Goal: Task Accomplishment & Management: Manage account settings

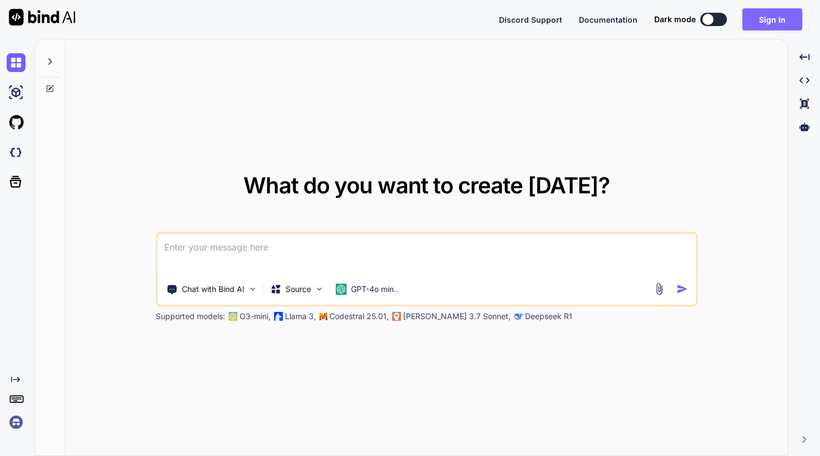
click at [773, 17] on button "Sign in" at bounding box center [772, 19] width 60 height 22
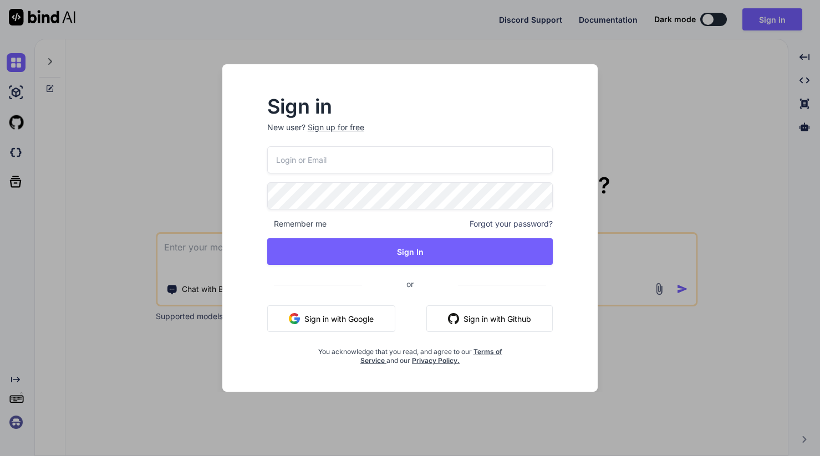
click at [306, 161] on input "email" at bounding box center [410, 159] width 286 height 27
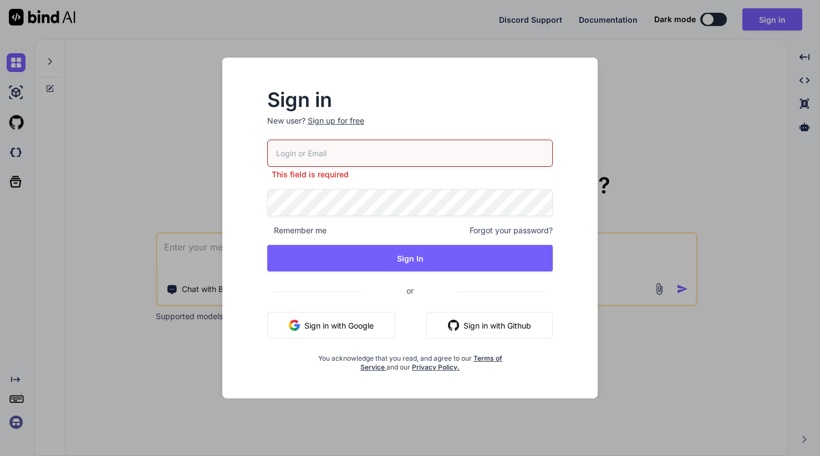
type input "[PERSON_NAME][EMAIL_ADDRESS][DOMAIN_NAME]"
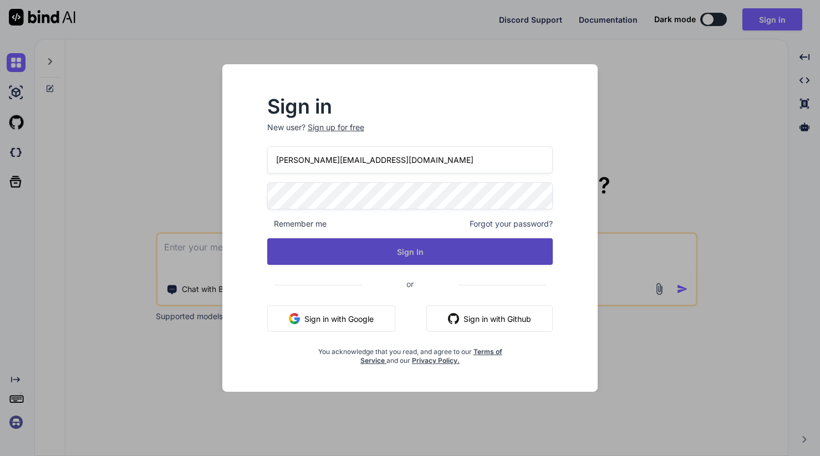
click at [400, 255] on button "Sign In" at bounding box center [410, 251] width 286 height 27
click at [351, 248] on button "Sign In" at bounding box center [410, 251] width 286 height 27
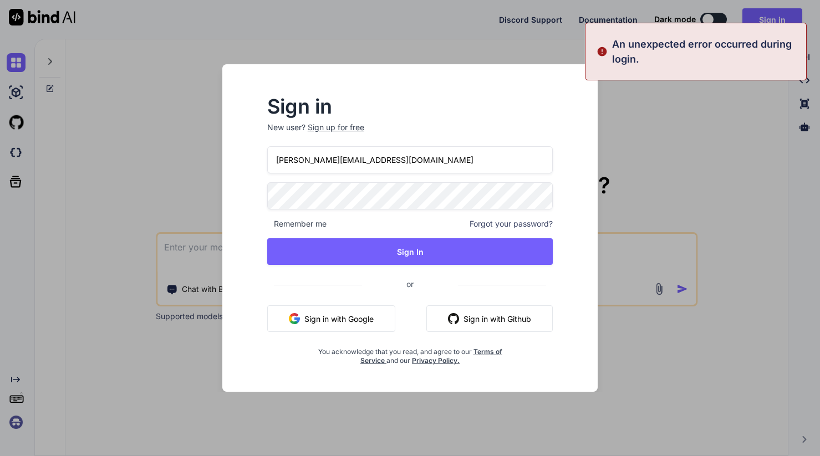
click at [396, 107] on h2 "Sign in" at bounding box center [410, 107] width 286 height 18
click at [371, 162] on input "[PERSON_NAME][EMAIL_ADDRESS][DOMAIN_NAME]" at bounding box center [410, 159] width 286 height 27
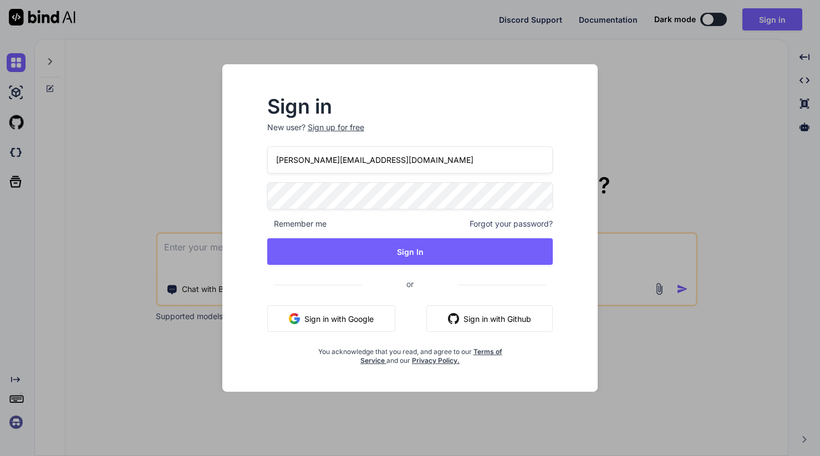
click at [325, 321] on button "Sign in with Google" at bounding box center [331, 318] width 128 height 27
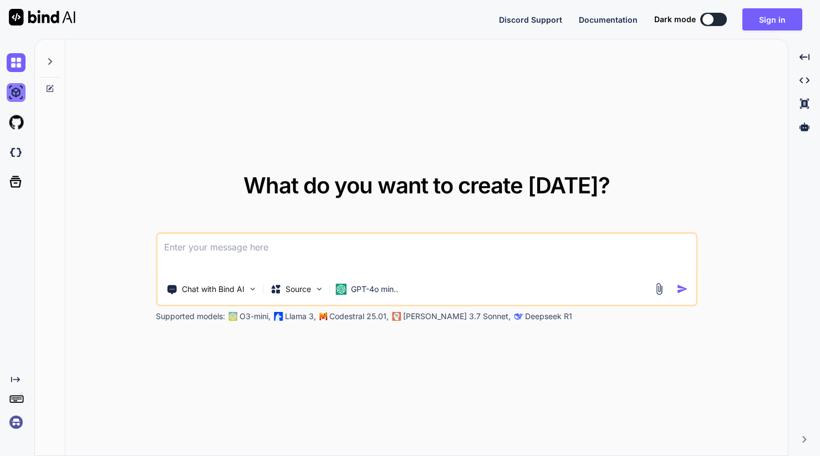
click at [19, 92] on img at bounding box center [16, 92] width 19 height 19
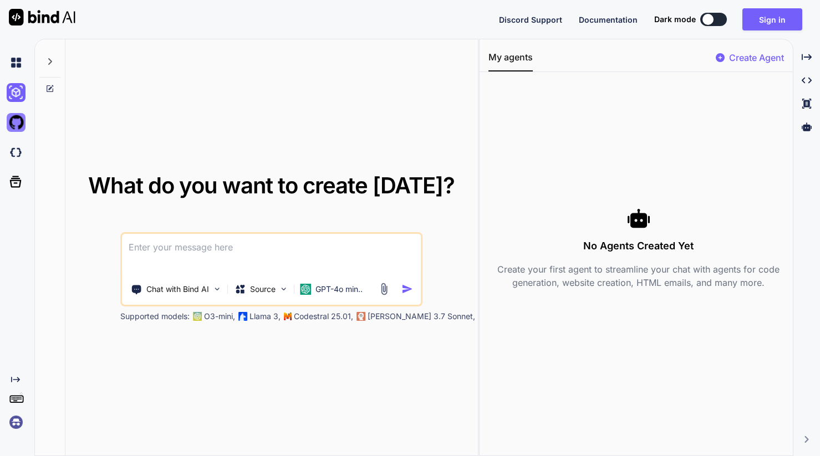
click at [17, 125] on img at bounding box center [16, 122] width 19 height 19
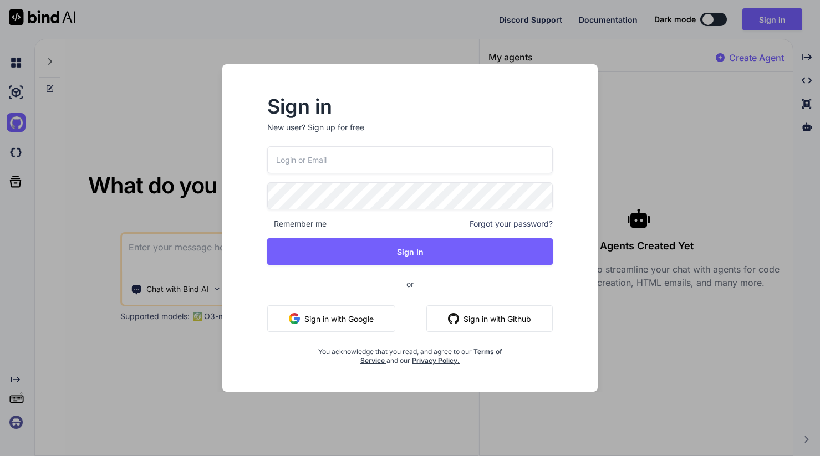
click at [17, 151] on div "Sign in New user? Sign up for free Remember me Forgot your password? Sign In or…" at bounding box center [410, 228] width 820 height 456
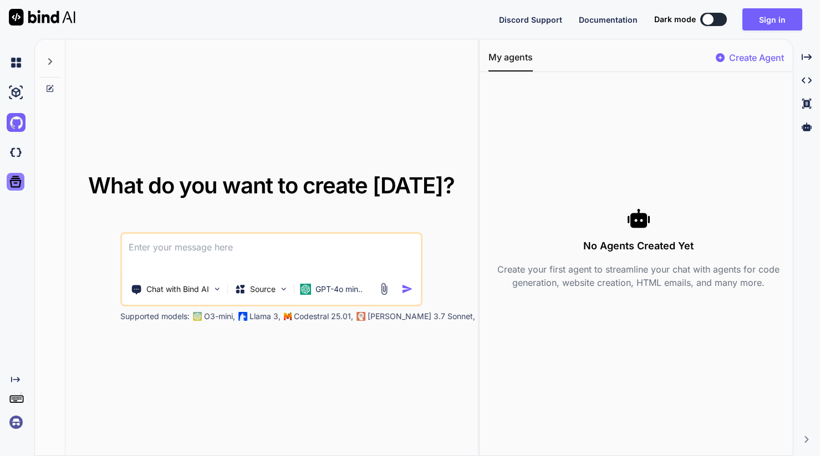
click at [16, 186] on icon at bounding box center [16, 182] width 16 height 16
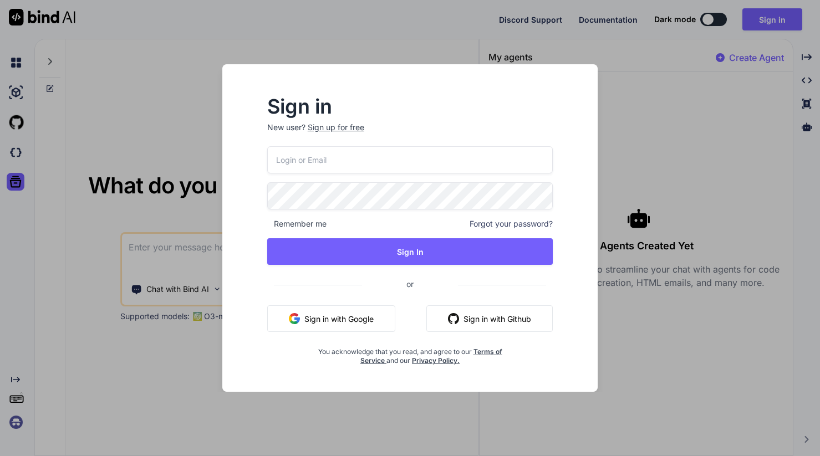
click at [296, 159] on input "email" at bounding box center [410, 159] width 286 height 27
type input "[PERSON_NAME][EMAIL_ADDRESS][DOMAIN_NAME]"
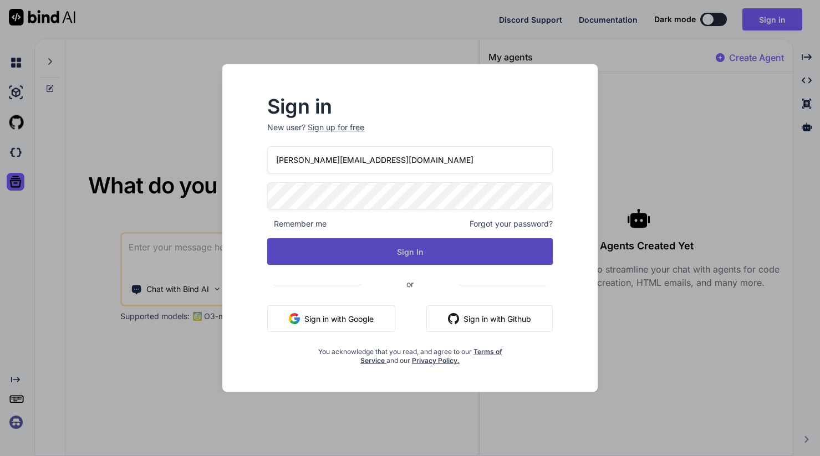
click at [381, 246] on button "Sign In" at bounding box center [410, 251] width 286 height 27
click at [345, 249] on button "Sign In" at bounding box center [410, 251] width 286 height 27
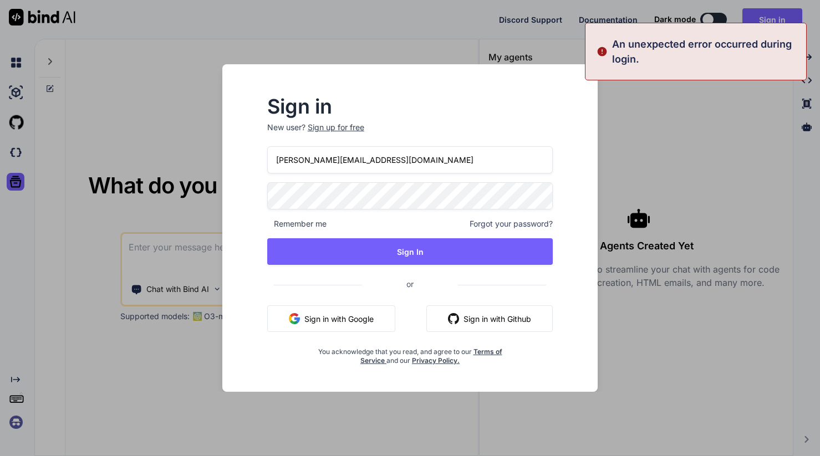
click at [476, 140] on p "New user? Sign up for free" at bounding box center [410, 134] width 286 height 24
click at [111, 120] on div "Sign in New user? Sign up for free [PERSON_NAME][EMAIL_ADDRESS][DOMAIN_NAME] Re…" at bounding box center [410, 228] width 820 height 456
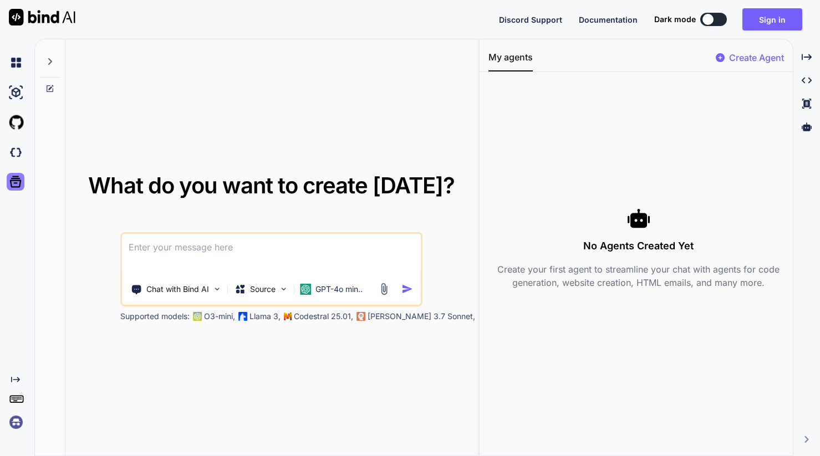
click at [14, 183] on icon at bounding box center [16, 182] width 12 height 12
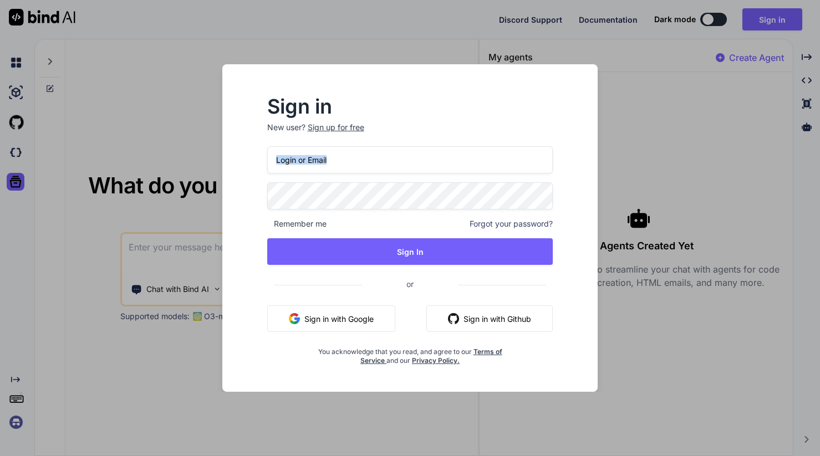
click at [71, 172] on div "Sign in New user? Sign up for free Remember me Forgot your password? Sign In or…" at bounding box center [410, 228] width 820 height 456
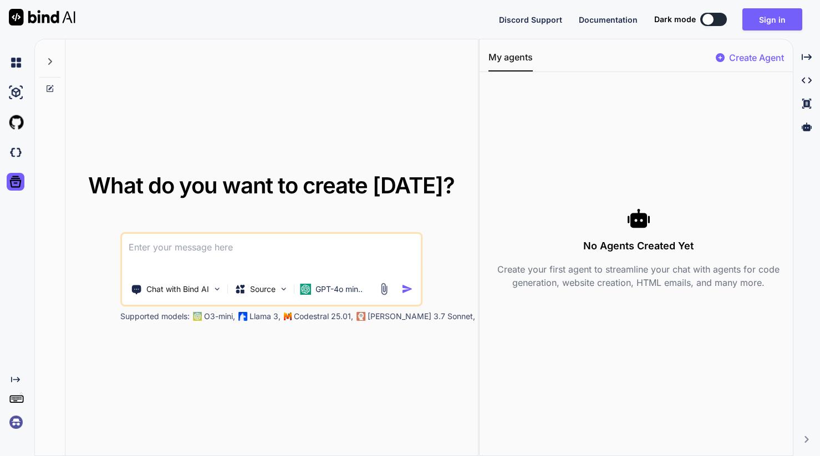
click at [14, 420] on img at bounding box center [16, 422] width 19 height 19
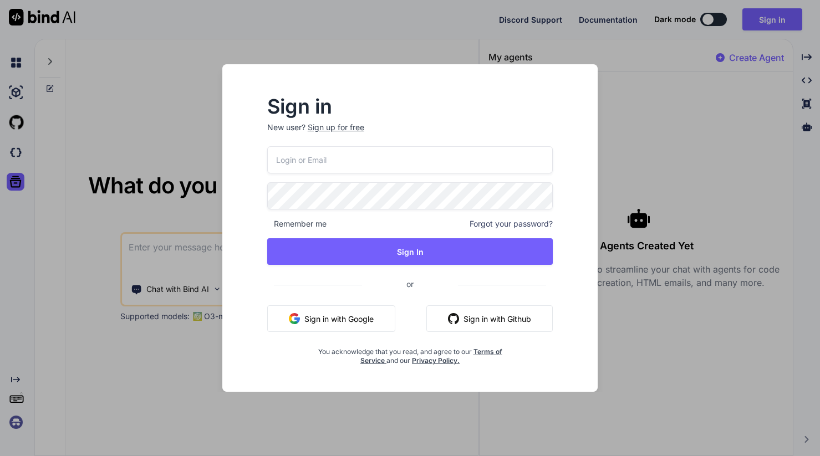
click at [14, 426] on div "Sign in New user? Sign up for free Remember me Forgot your password? Sign In or…" at bounding box center [410, 228] width 820 height 456
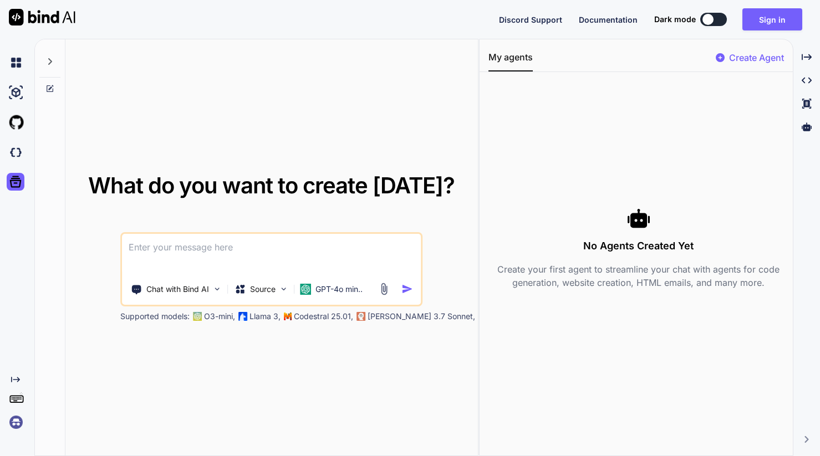
click at [14, 425] on img at bounding box center [16, 422] width 19 height 19
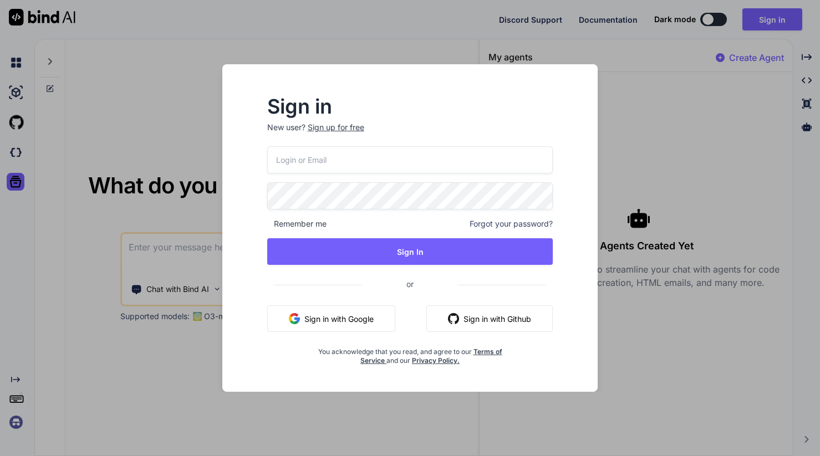
click at [14, 425] on div "Sign in New user? Sign up for free Remember me Forgot your password? Sign In or…" at bounding box center [410, 228] width 820 height 456
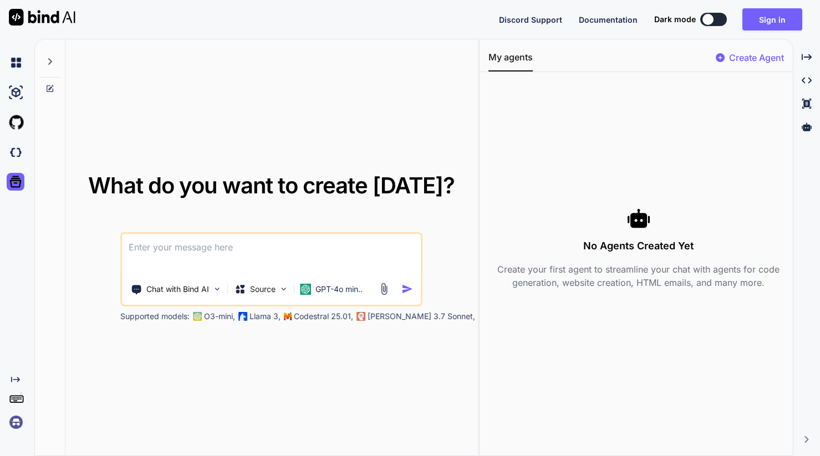
click at [18, 402] on rect at bounding box center [16, 399] width 13 height 7
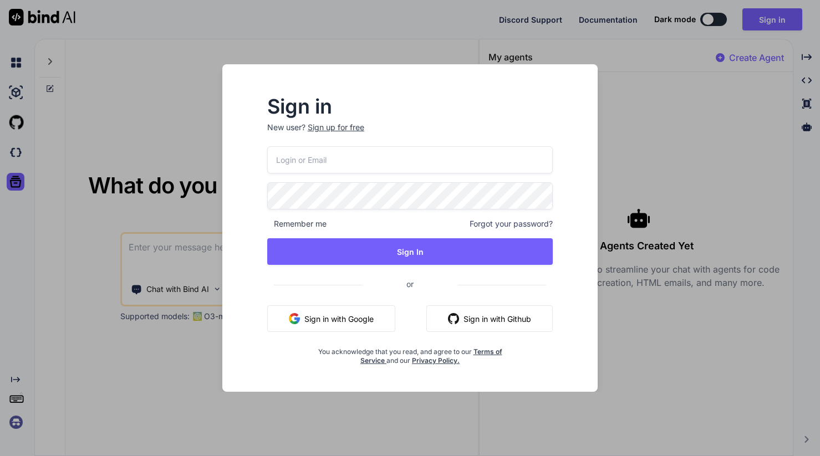
click at [18, 402] on div "Sign in New user? Sign up for free Remember me Forgot your password? Sign In or…" at bounding box center [410, 228] width 820 height 456
